Goal: Transaction & Acquisition: Purchase product/service

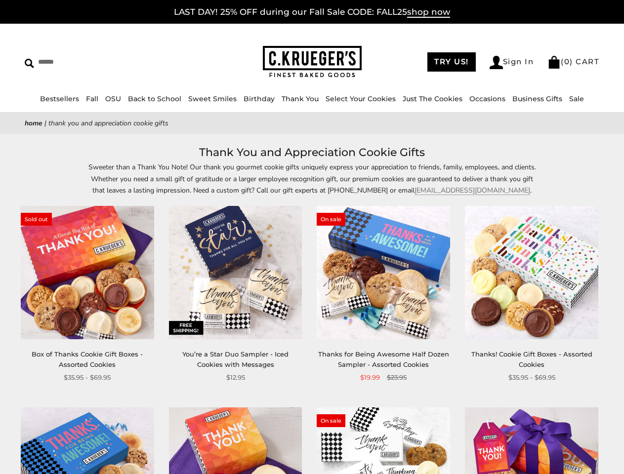
click at [312, 237] on div "**********" at bounding box center [376, 294] width 148 height 177
click at [90, 62] on input "Search" at bounding box center [90, 61] width 131 height 15
click at [469, 99] on link "Occasions" at bounding box center [487, 98] width 36 height 9
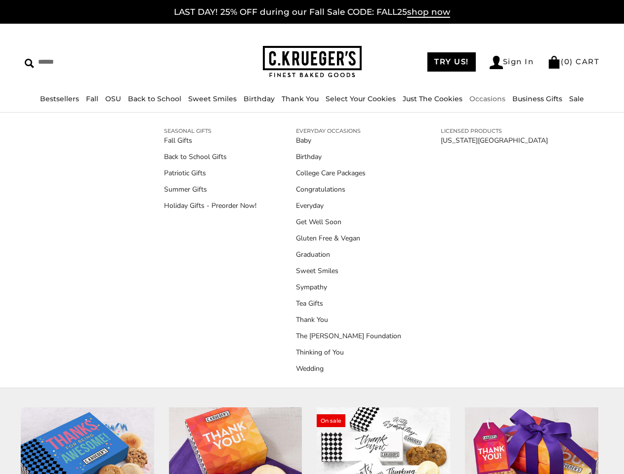
click at [312, 309] on div "**********" at bounding box center [376, 294] width 148 height 177
